Goal: Find specific page/section: Find specific page/section

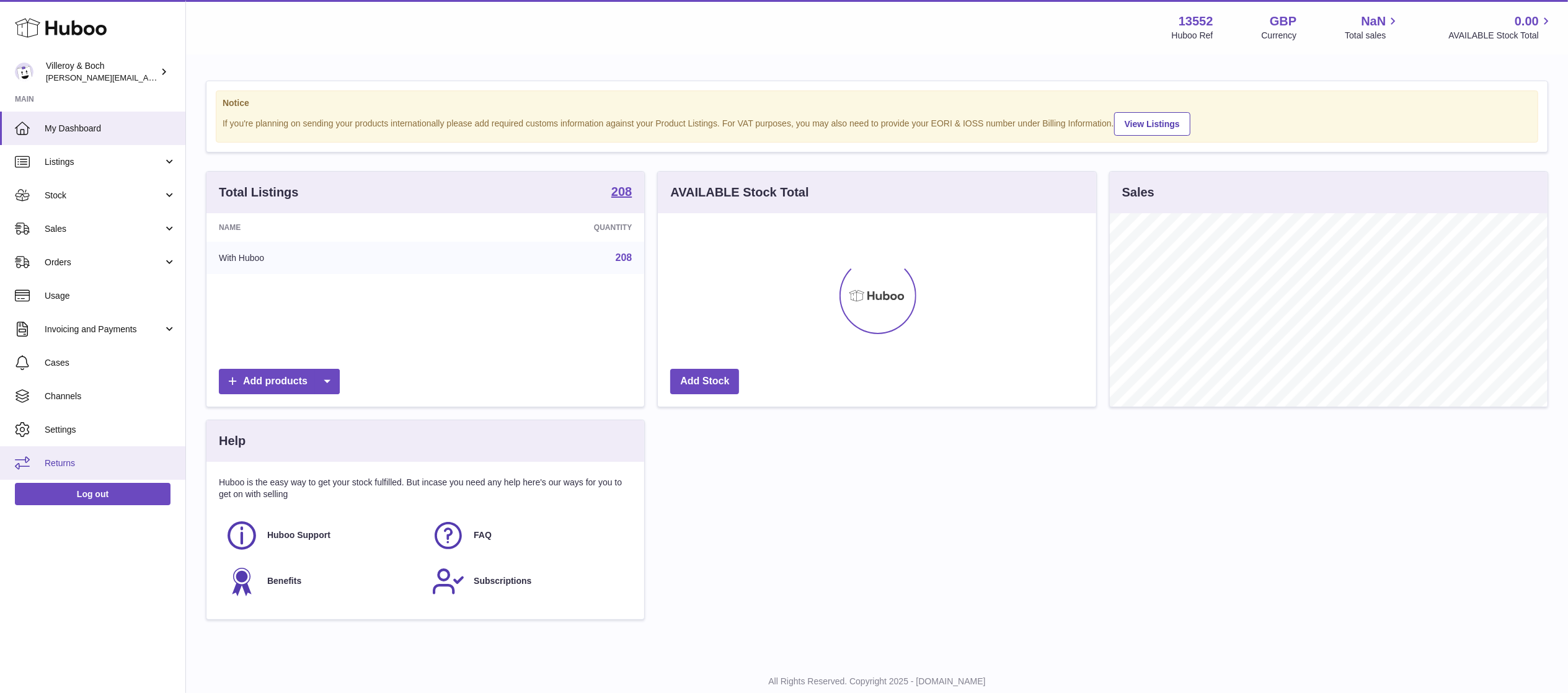
scroll to position [194, 438]
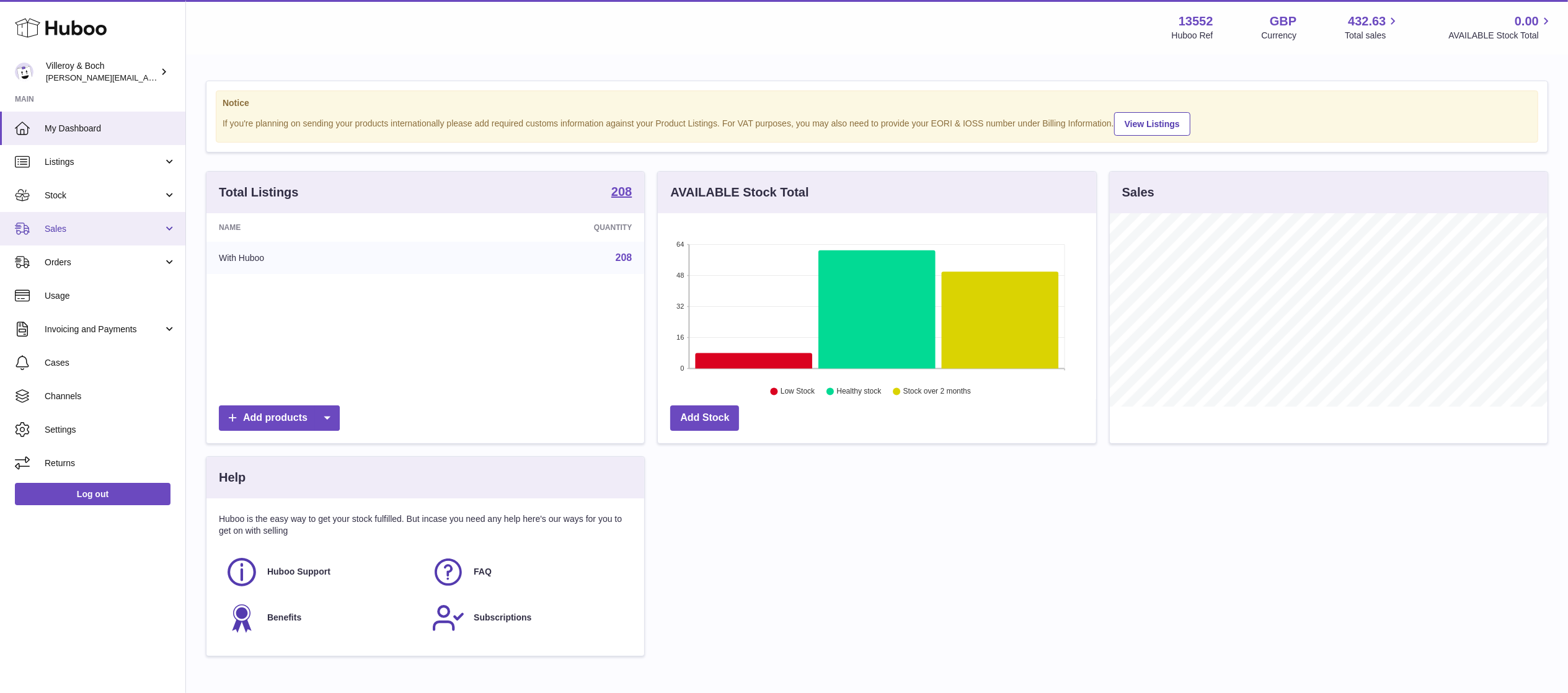
click at [118, 227] on span "Sales" at bounding box center [104, 229] width 119 height 12
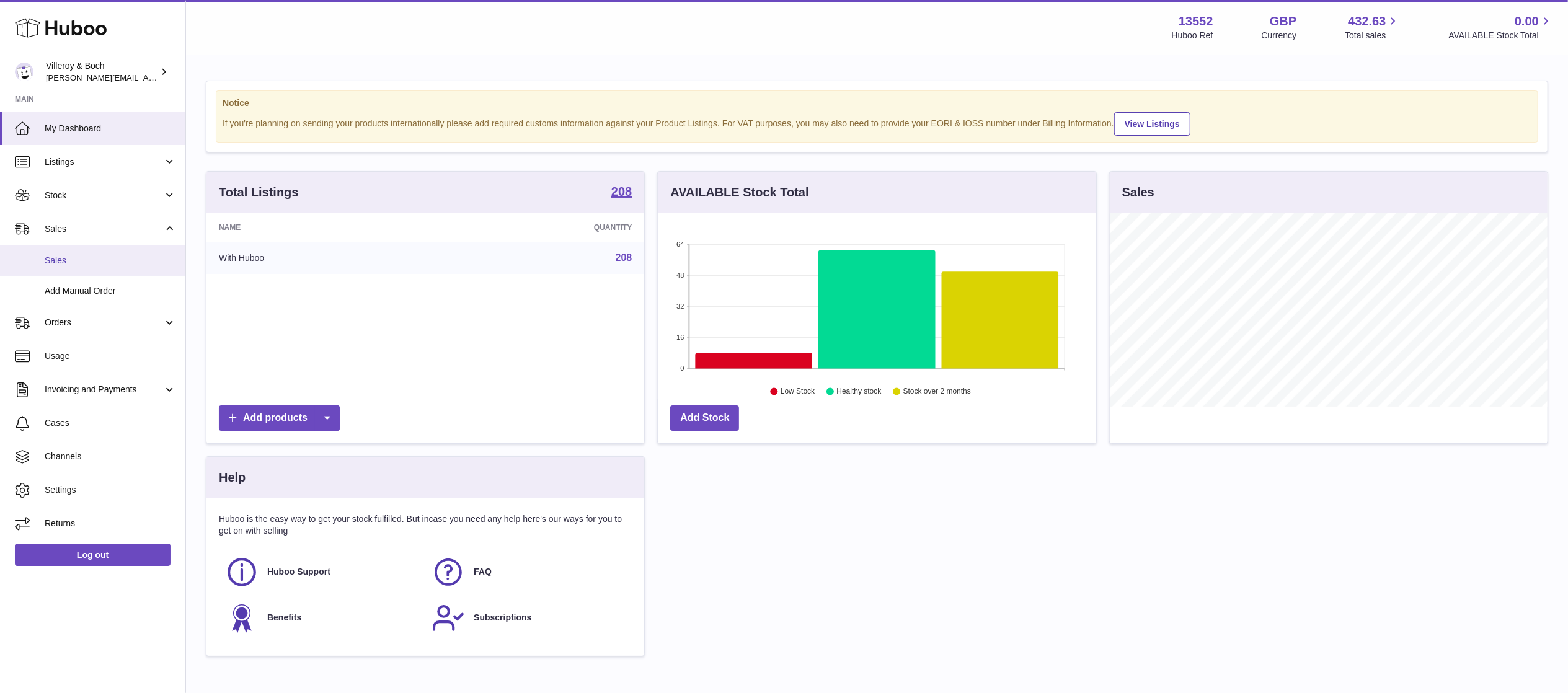
click at [117, 264] on span "Sales" at bounding box center [110, 260] width 131 height 12
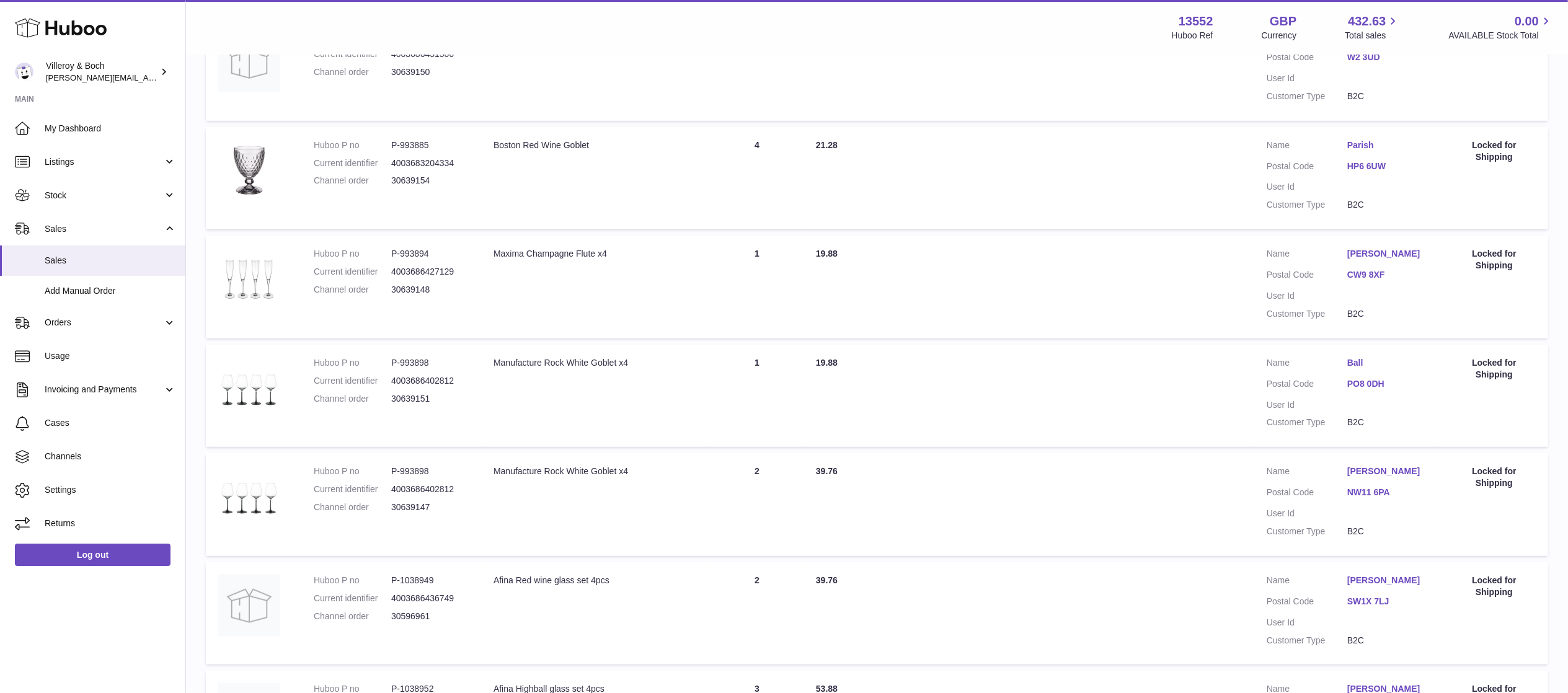
scroll to position [832, 0]
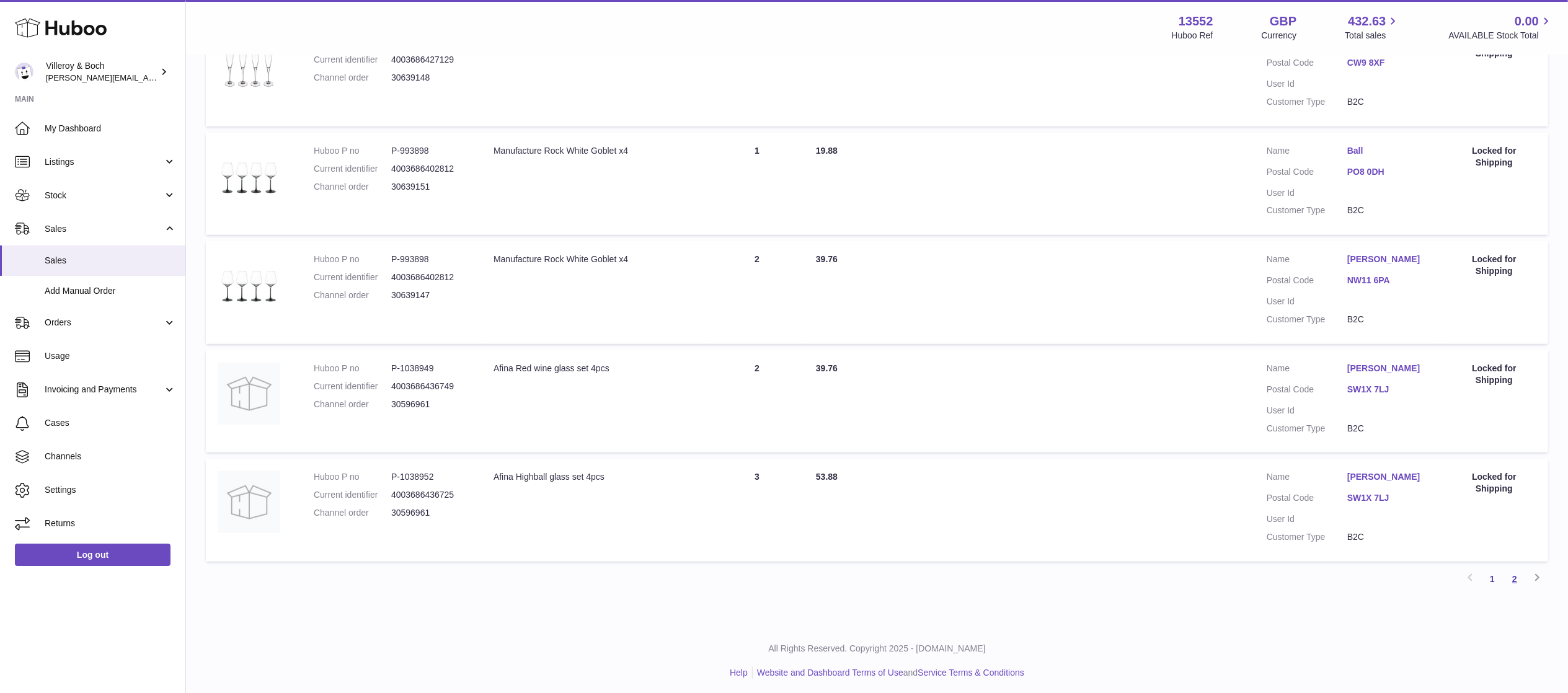
click at [1516, 577] on link "2" at bounding box center [1515, 579] width 22 height 22
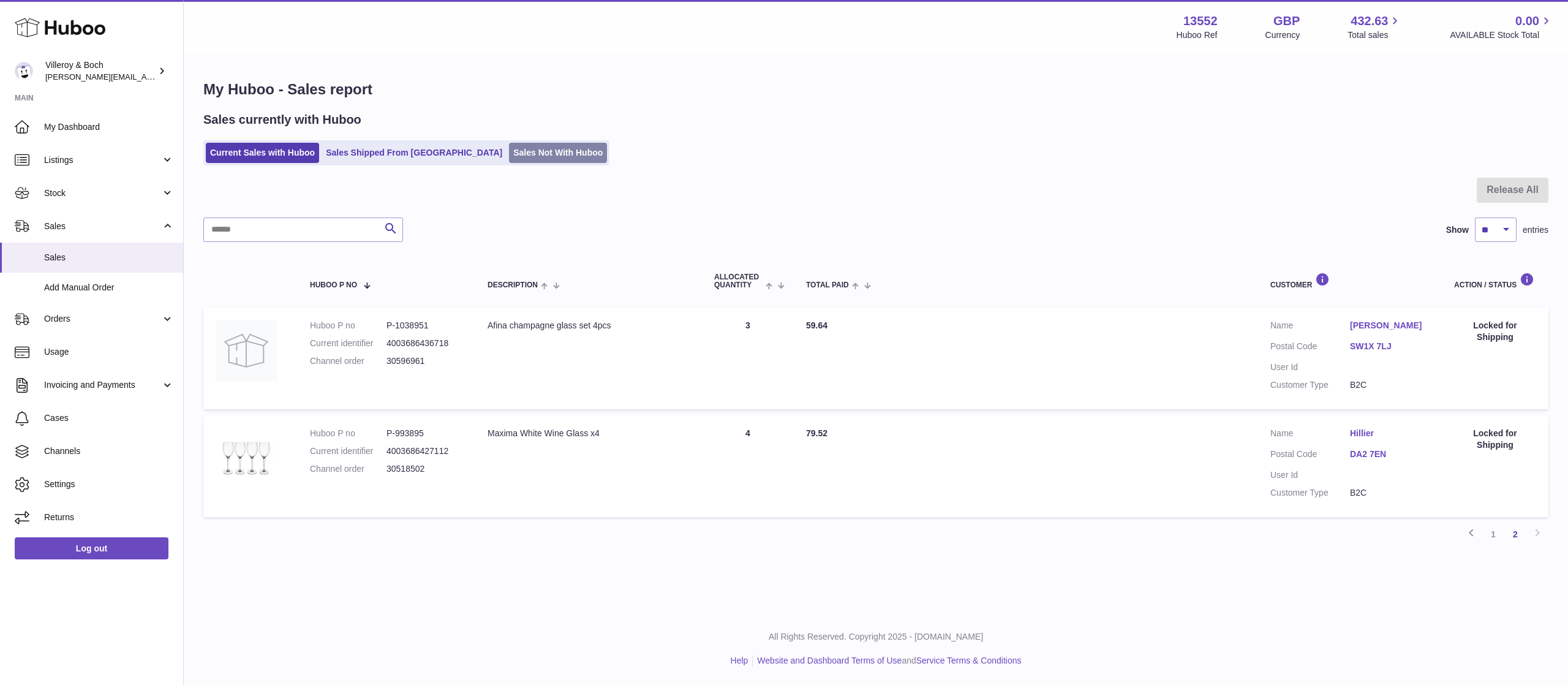
click at [509, 153] on link "Sales Not With Huboo" at bounding box center [557, 153] width 98 height 20
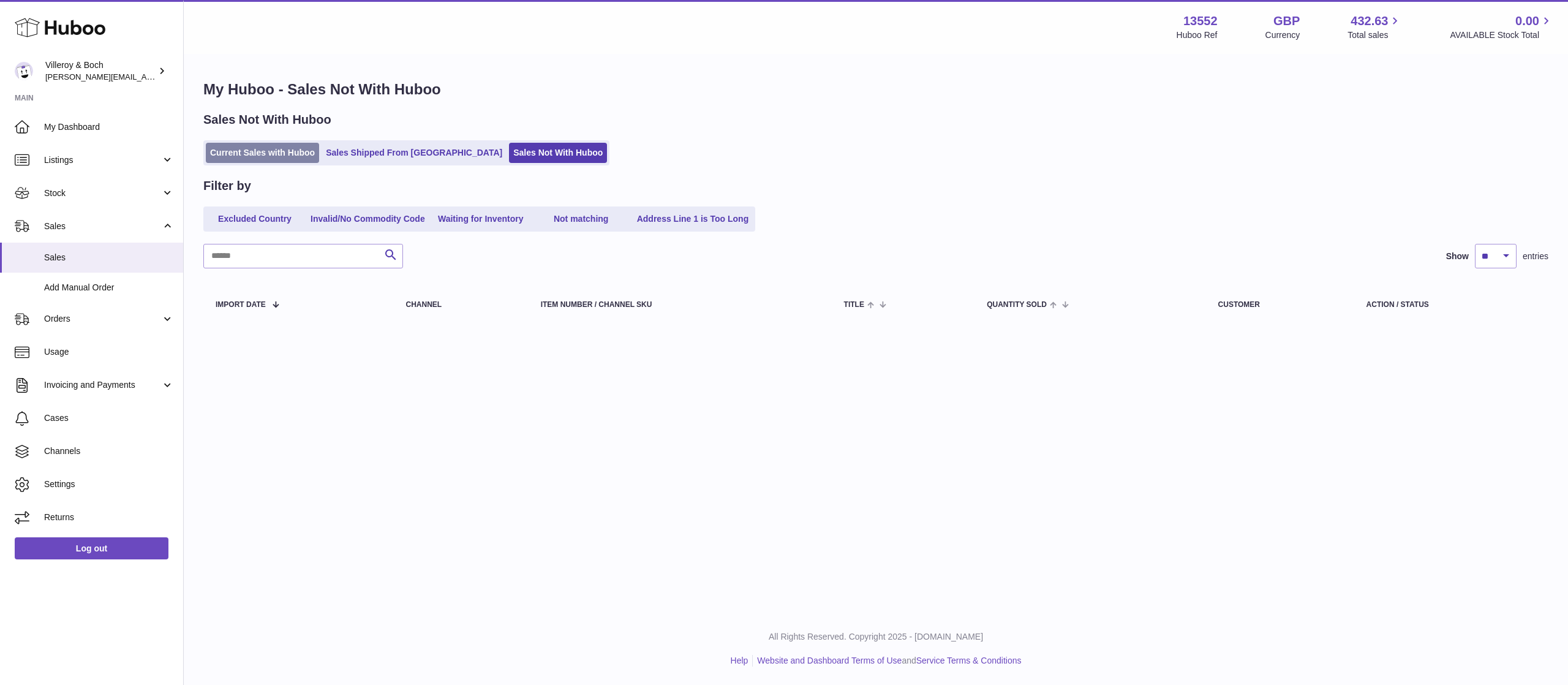
click at [255, 155] on link "Current Sales with Huboo" at bounding box center [262, 153] width 113 height 20
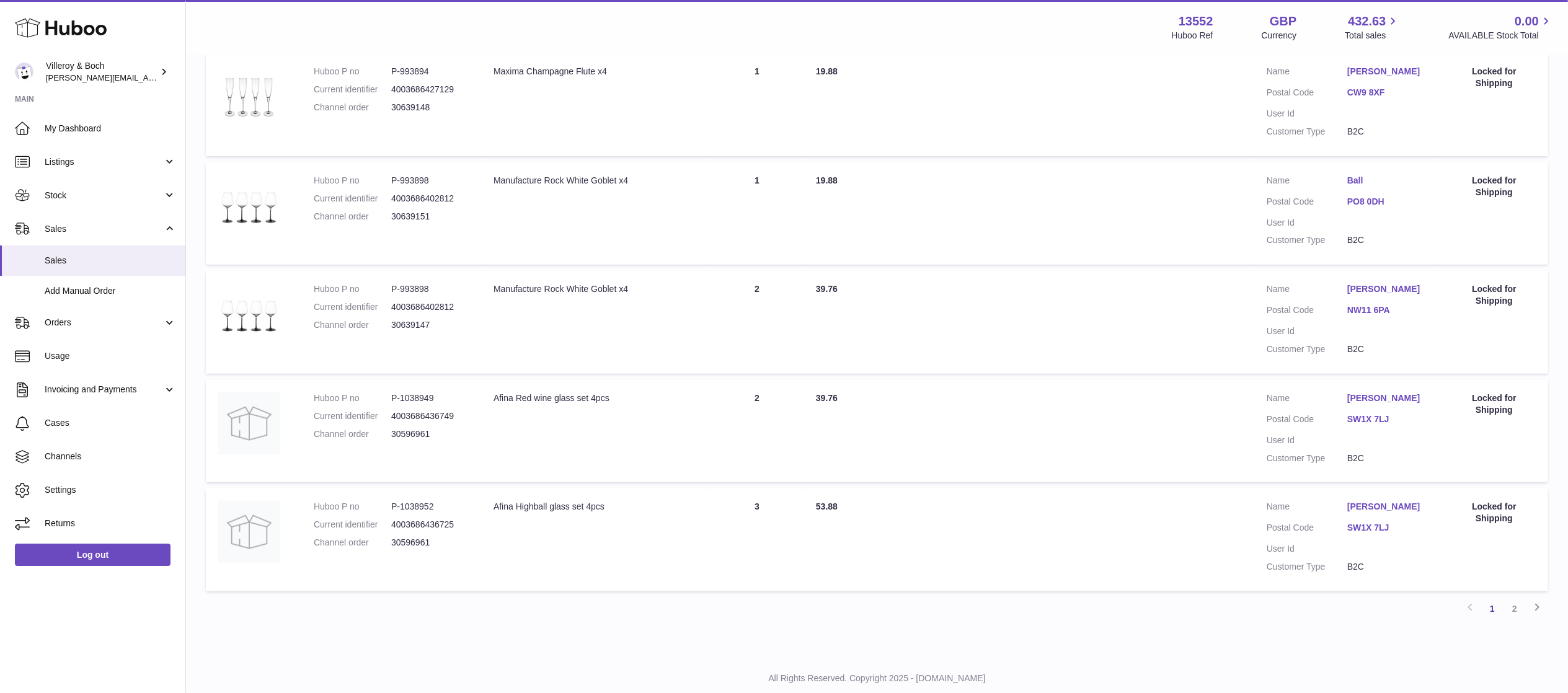
scroll to position [832, 0]
